Goal: Task Accomplishment & Management: Manage account settings

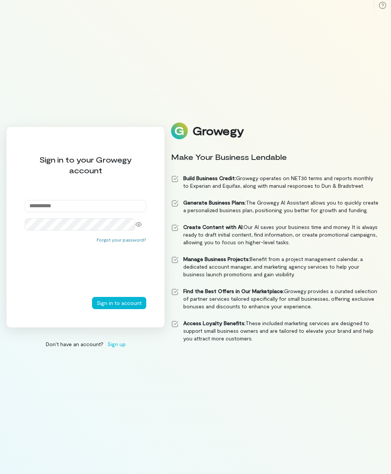
click at [108, 210] on input "email" at bounding box center [85, 206] width 121 height 12
click at [90, 212] on input "email" at bounding box center [85, 206] width 121 height 12
type input "**********"
click at [110, 309] on button "Sign in to account" at bounding box center [119, 303] width 54 height 12
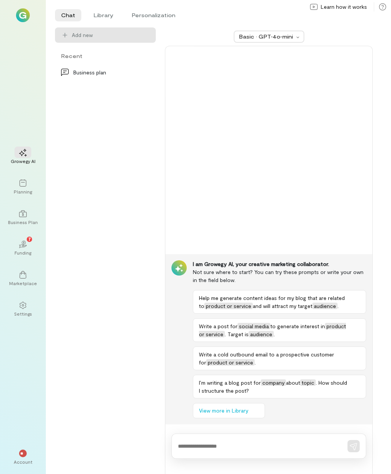
click at [28, 286] on div "Marketplace" at bounding box center [23, 283] width 28 height 6
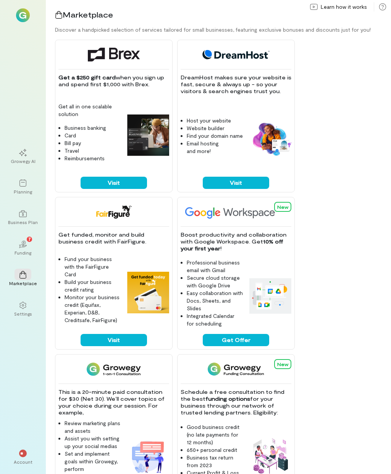
click at [35, 164] on div "Growegy AI" at bounding box center [23, 161] width 25 height 6
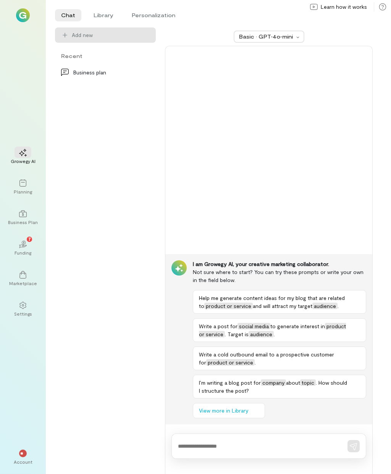
scroll to position [31, 0]
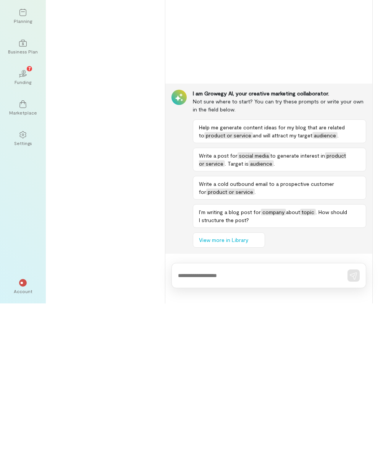
click at [30, 299] on div at bounding box center [22, 304] width 17 height 11
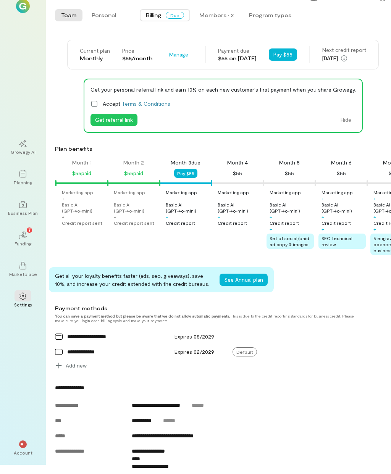
scroll to position [0, 26]
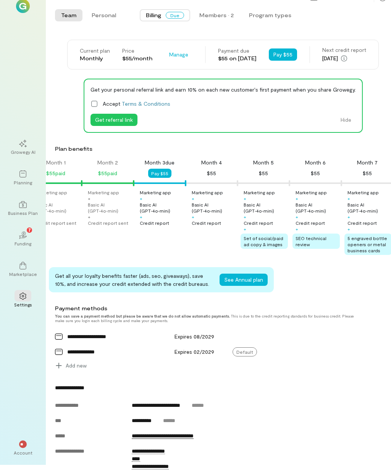
click at [156, 169] on button "Pay $55" at bounding box center [159, 173] width 23 height 9
